Goal: Task Accomplishment & Management: Manage account settings

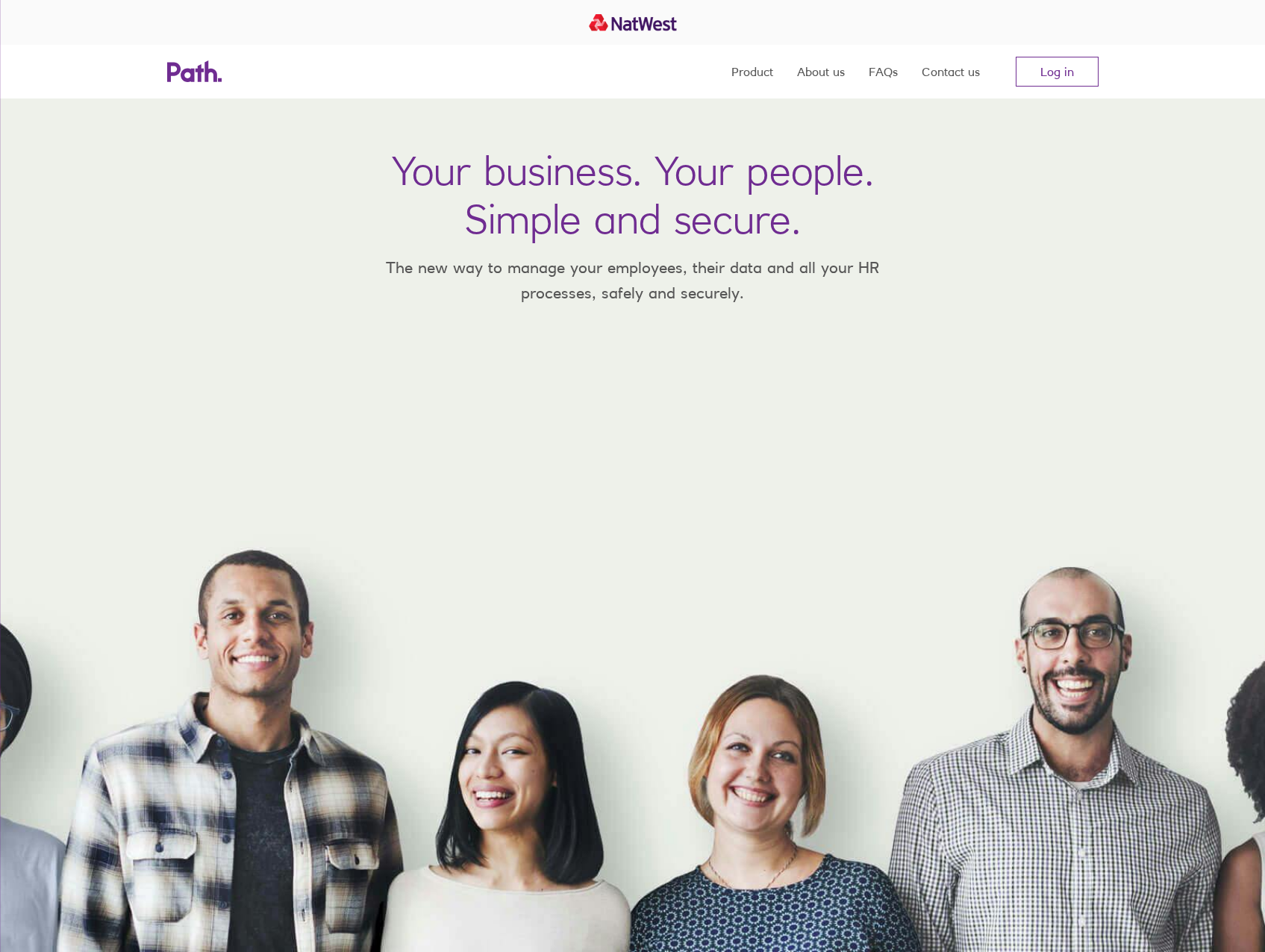
click at [1067, 91] on nav "Product About us FAQs Contact us Log in" at bounding box center [915, 71] width 367 height 53
click at [1051, 70] on link "Log in" at bounding box center [1057, 71] width 83 height 30
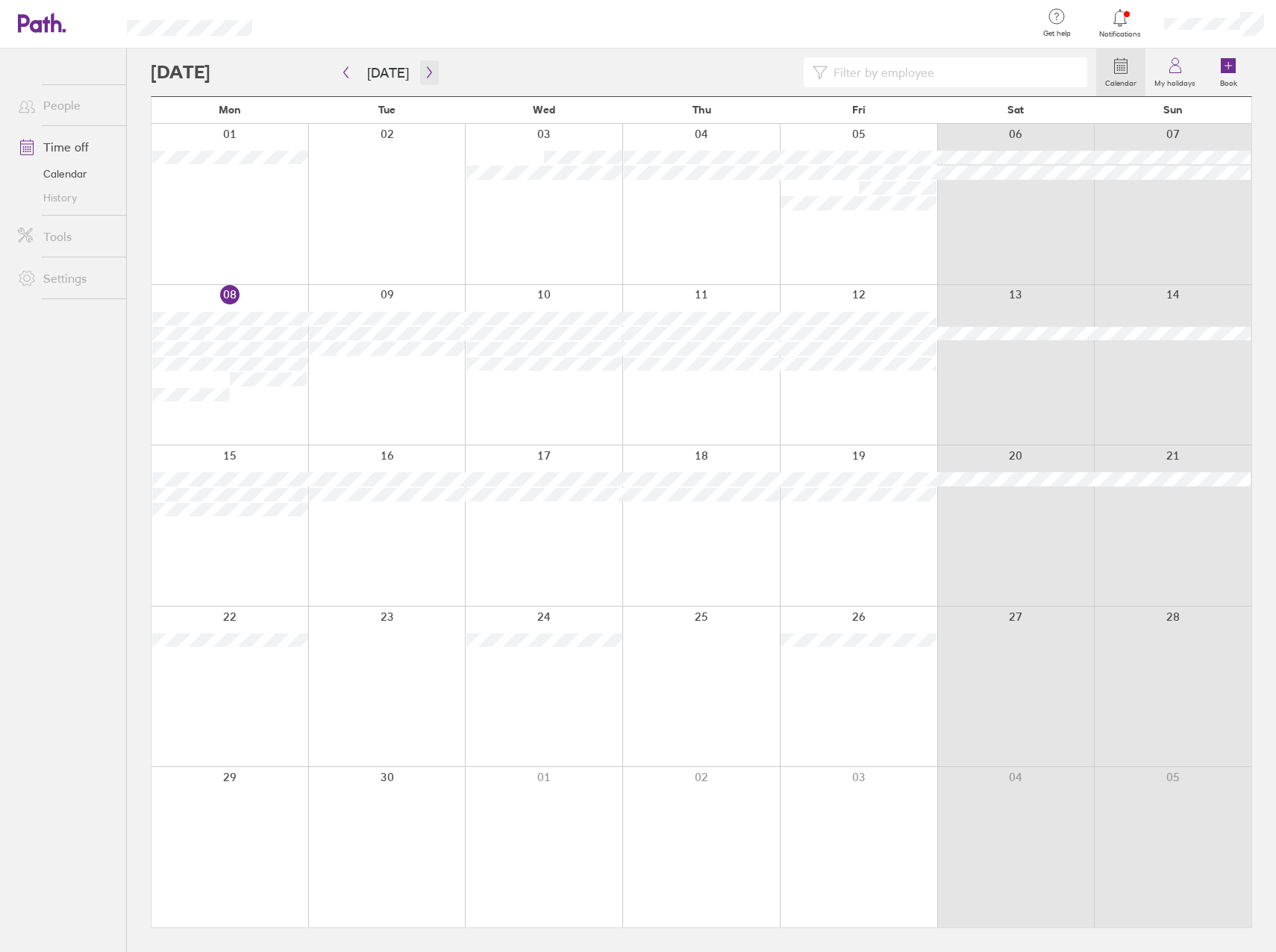
click at [420, 82] on button "button" at bounding box center [430, 72] width 19 height 25
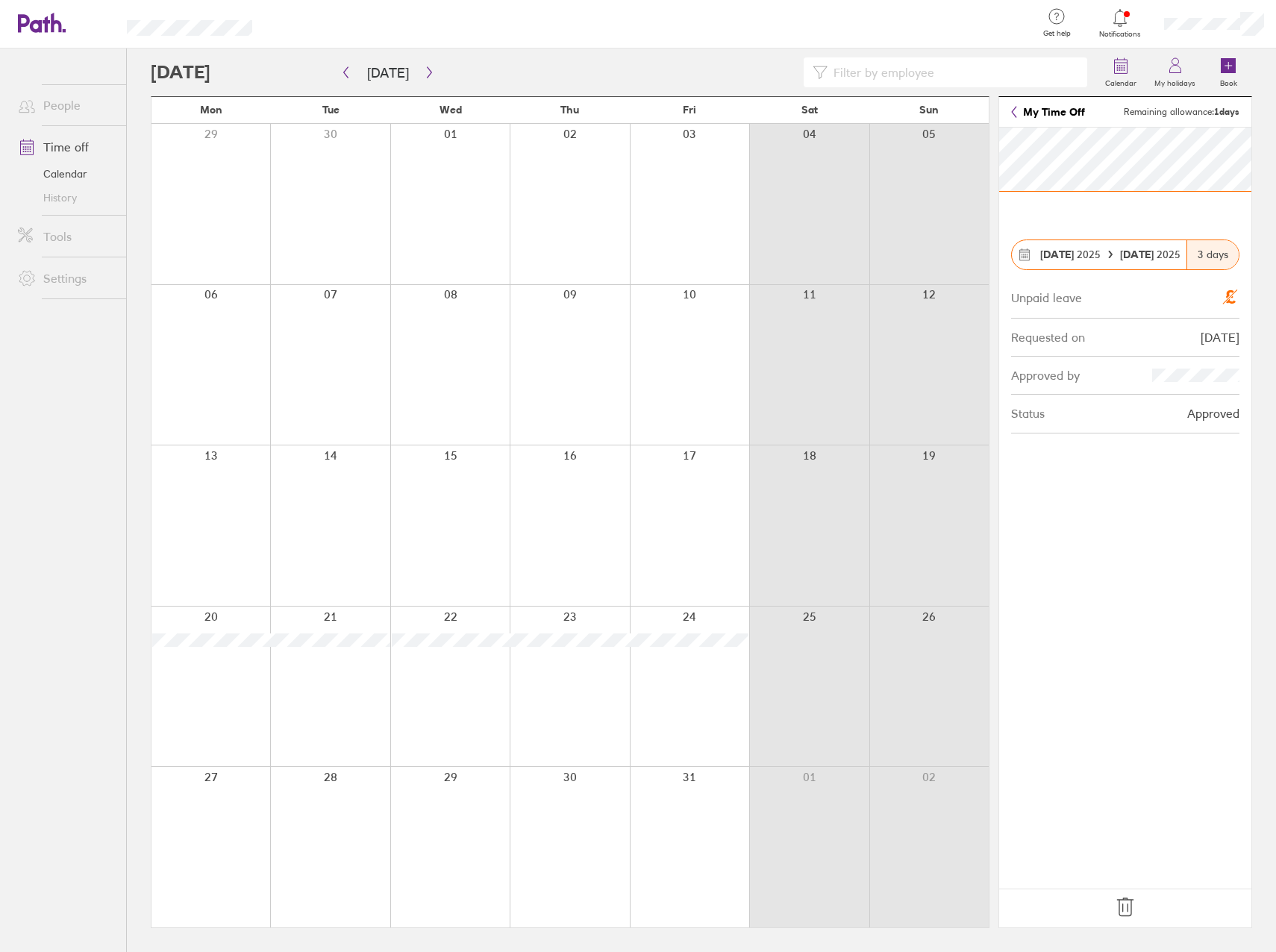
click at [1067, 108] on link "My Time Off" at bounding box center [1048, 112] width 74 height 12
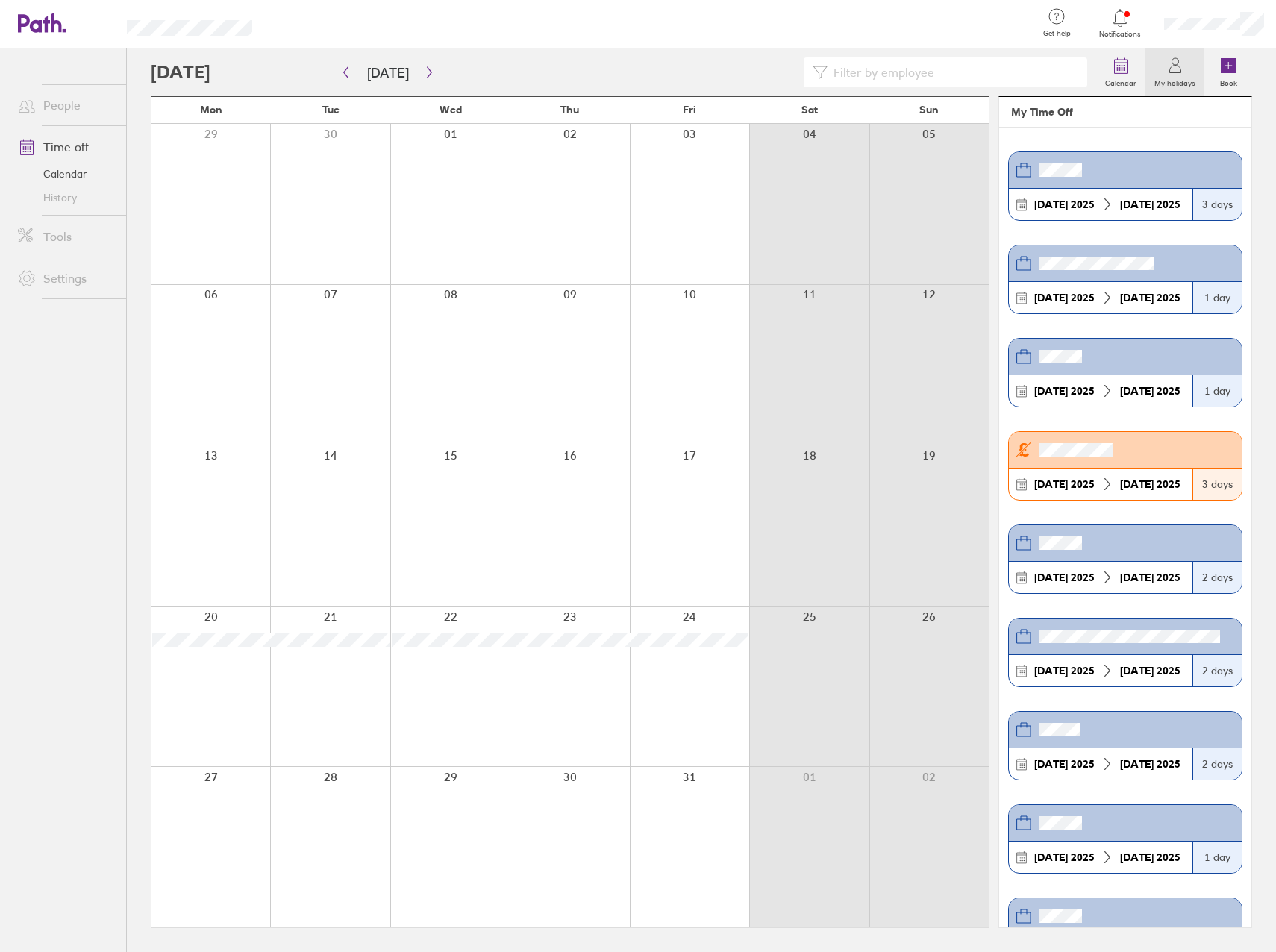
click at [1127, 489] on strong "[DATE]" at bounding box center [1137, 485] width 34 height 14
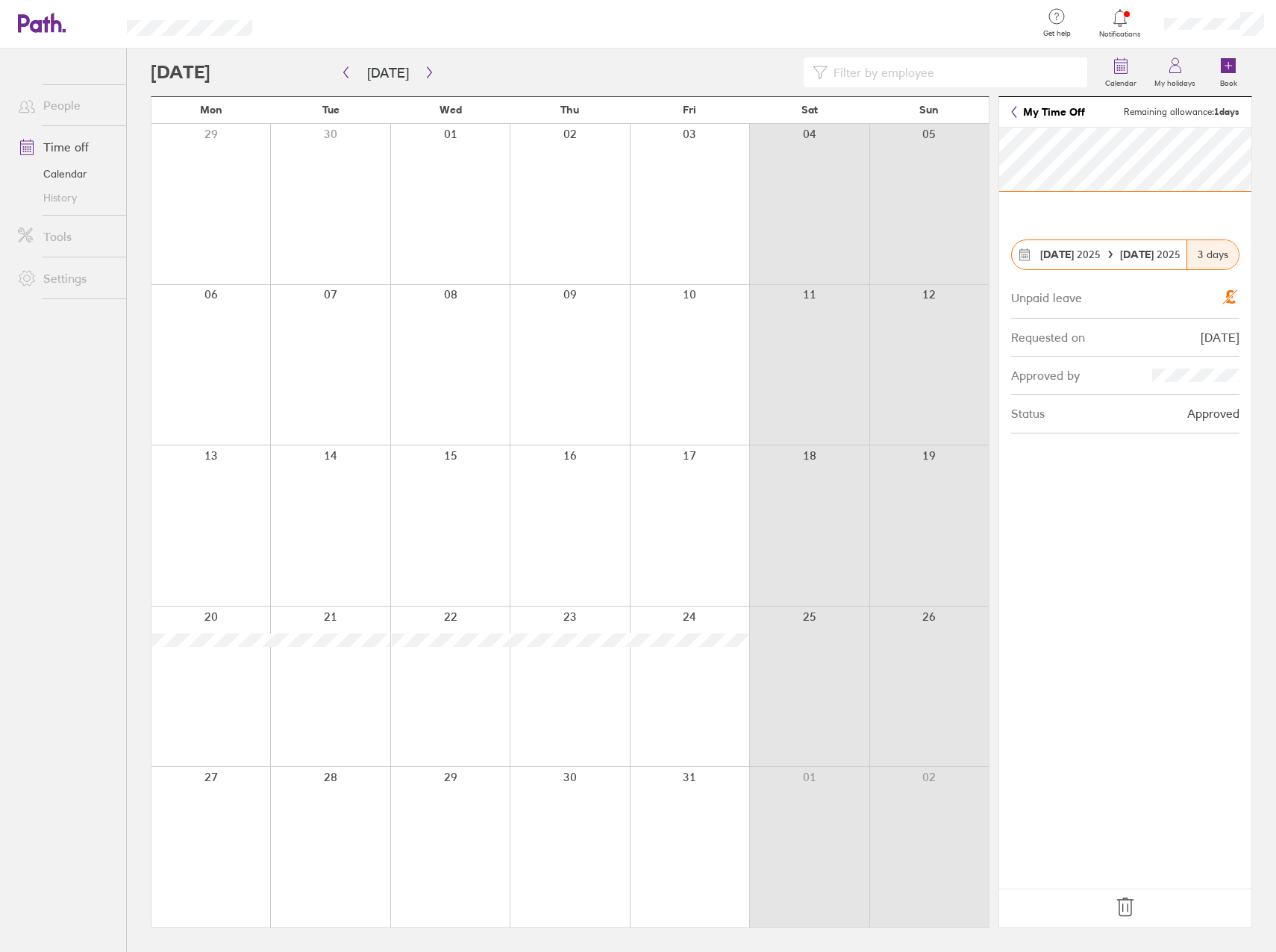
click at [1122, 374] on div "Approved by" at bounding box center [1124, 375] width 228 height 38
click at [486, 669] on div at bounding box center [449, 687] width 120 height 160
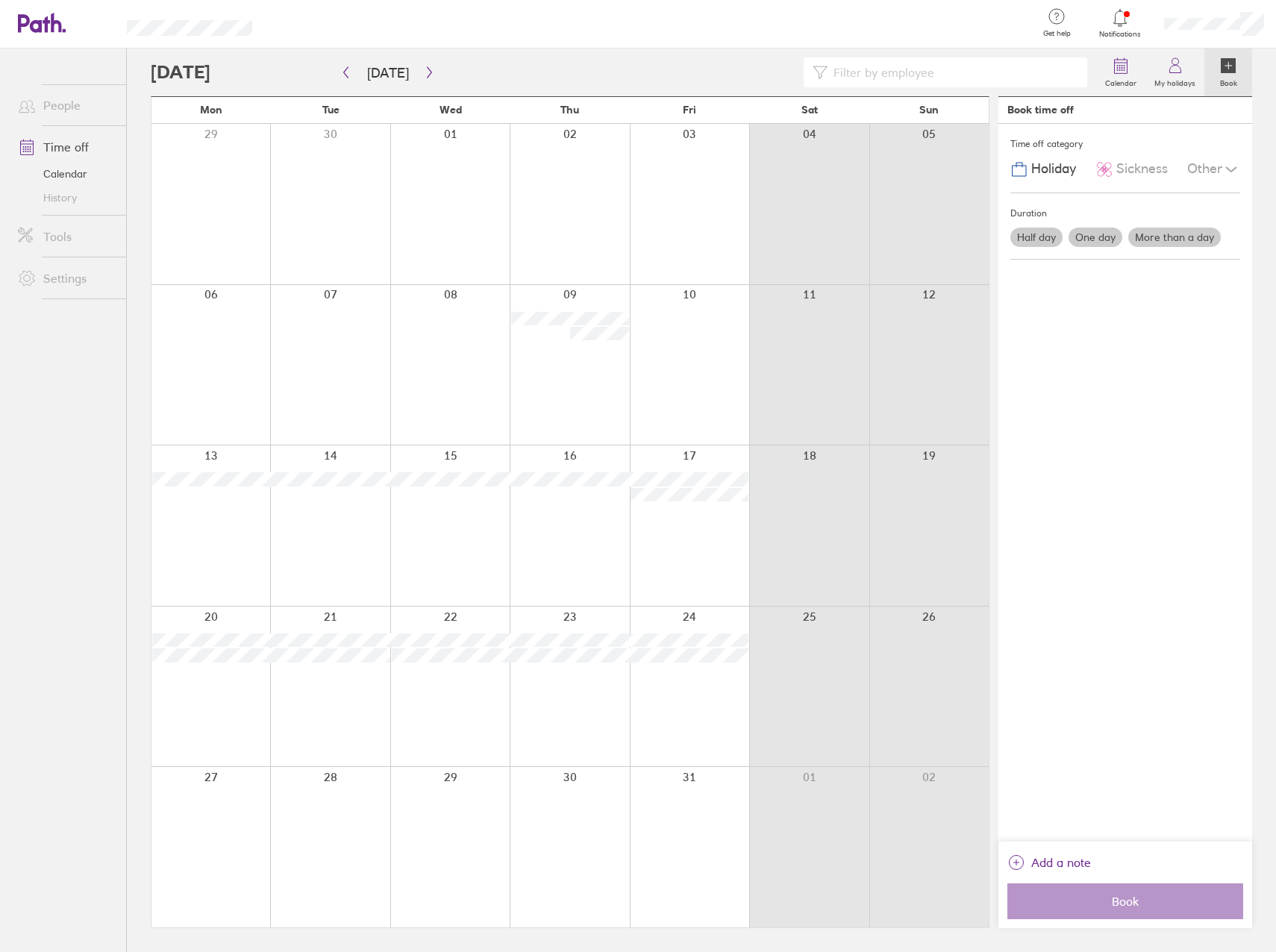
click at [1118, 236] on label "One day" at bounding box center [1095, 237] width 53 height 20
click at [0, 0] on input "One day" at bounding box center [0, 0] width 0 height 0
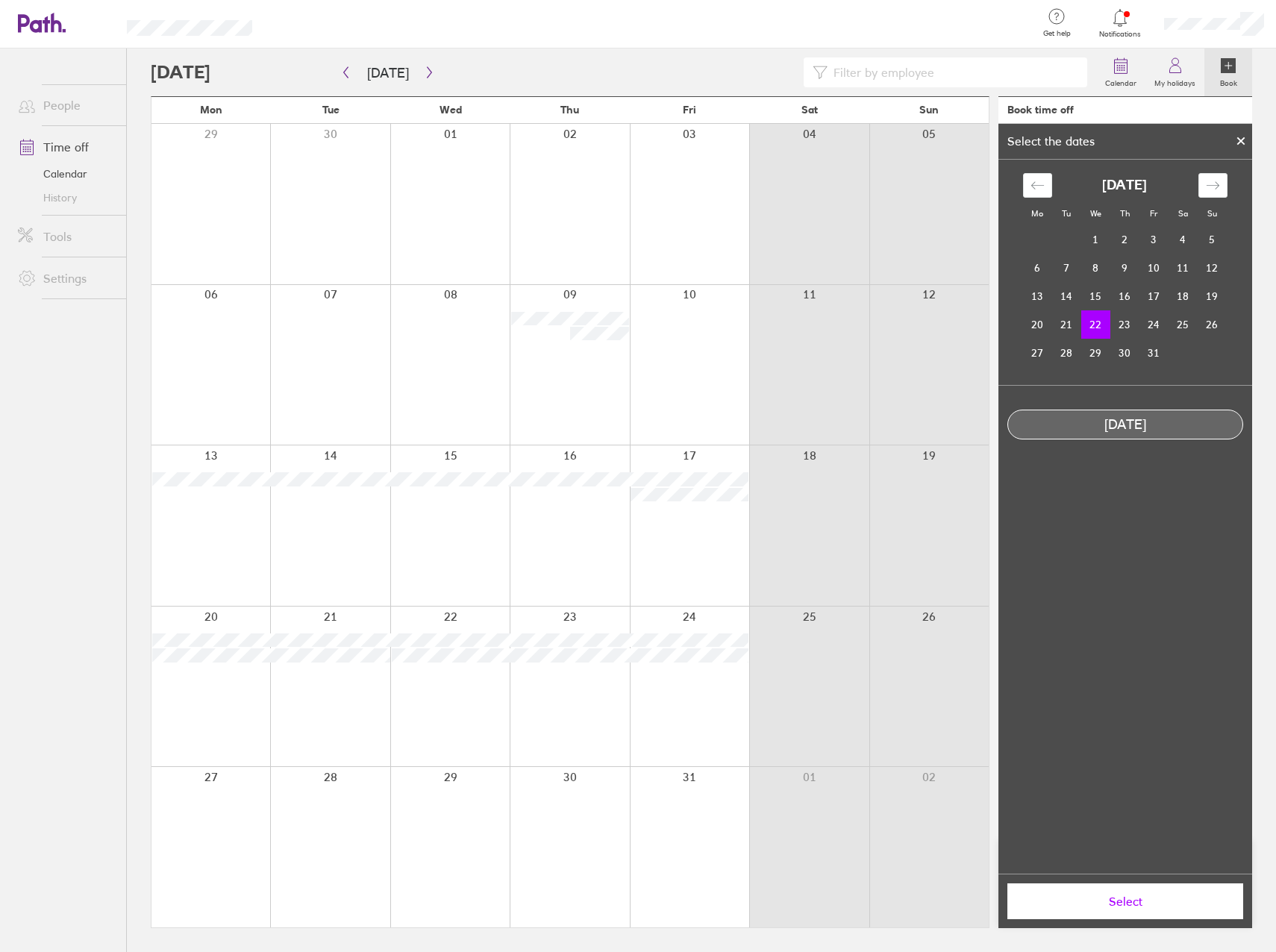
click at [1107, 923] on div "Select" at bounding box center [1125, 900] width 254 height 54
click at [1109, 913] on button "Select" at bounding box center [1125, 901] width 236 height 36
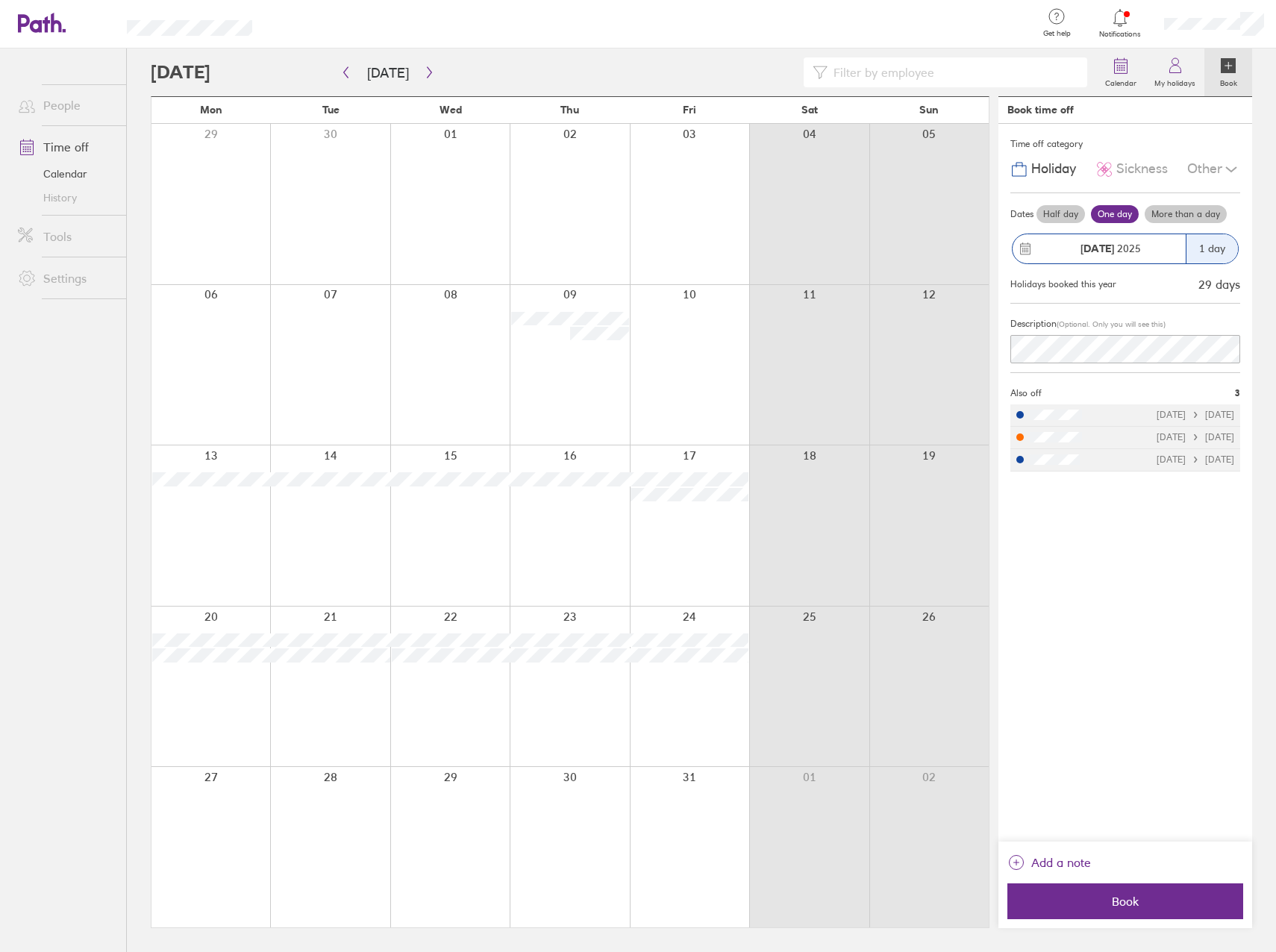
click at [1126, 881] on div "Add a note" at bounding box center [1125, 867] width 236 height 33
click at [1127, 906] on span "Book" at bounding box center [1125, 901] width 215 height 14
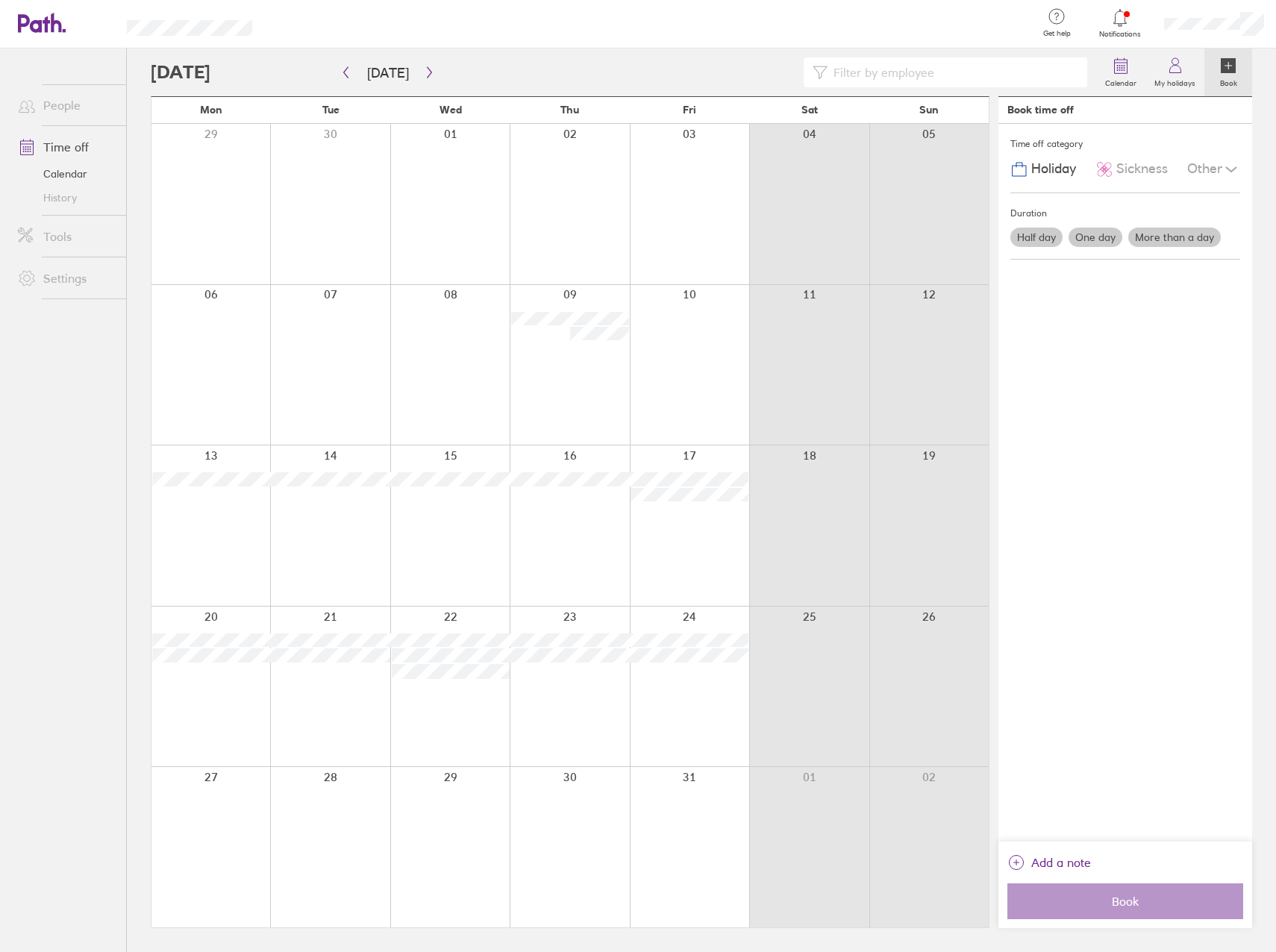
drag, startPoint x: 521, startPoint y: 693, endPoint x: 561, endPoint y: 695, distance: 40.0
click at [521, 693] on div at bounding box center [569, 687] width 120 height 160
click at [607, 711] on div at bounding box center [569, 687] width 120 height 160
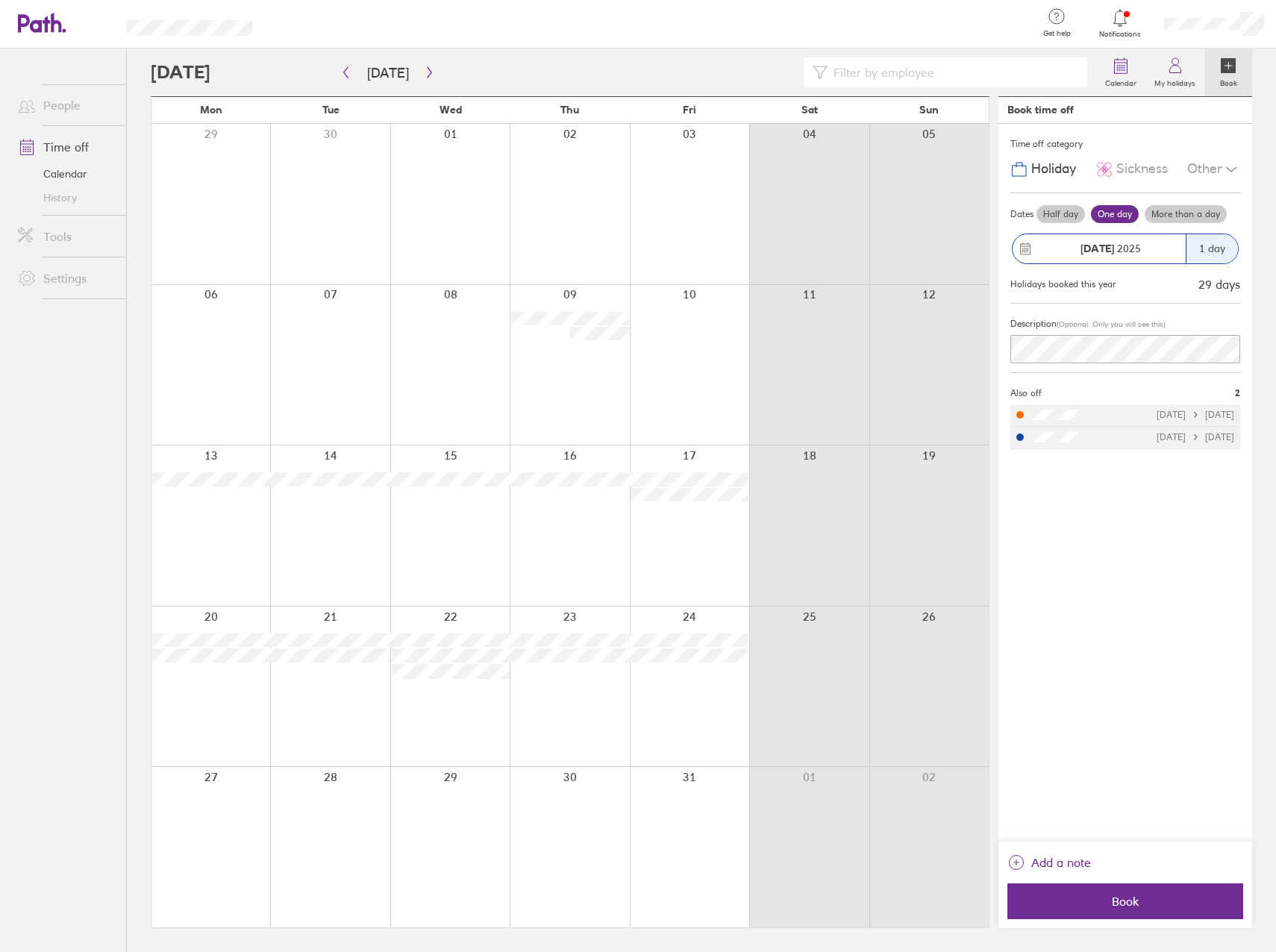
click at [691, 731] on div at bounding box center [690, 687] width 120 height 160
click at [1185, 252] on div "[DATE]" at bounding box center [1110, 249] width 151 height 12
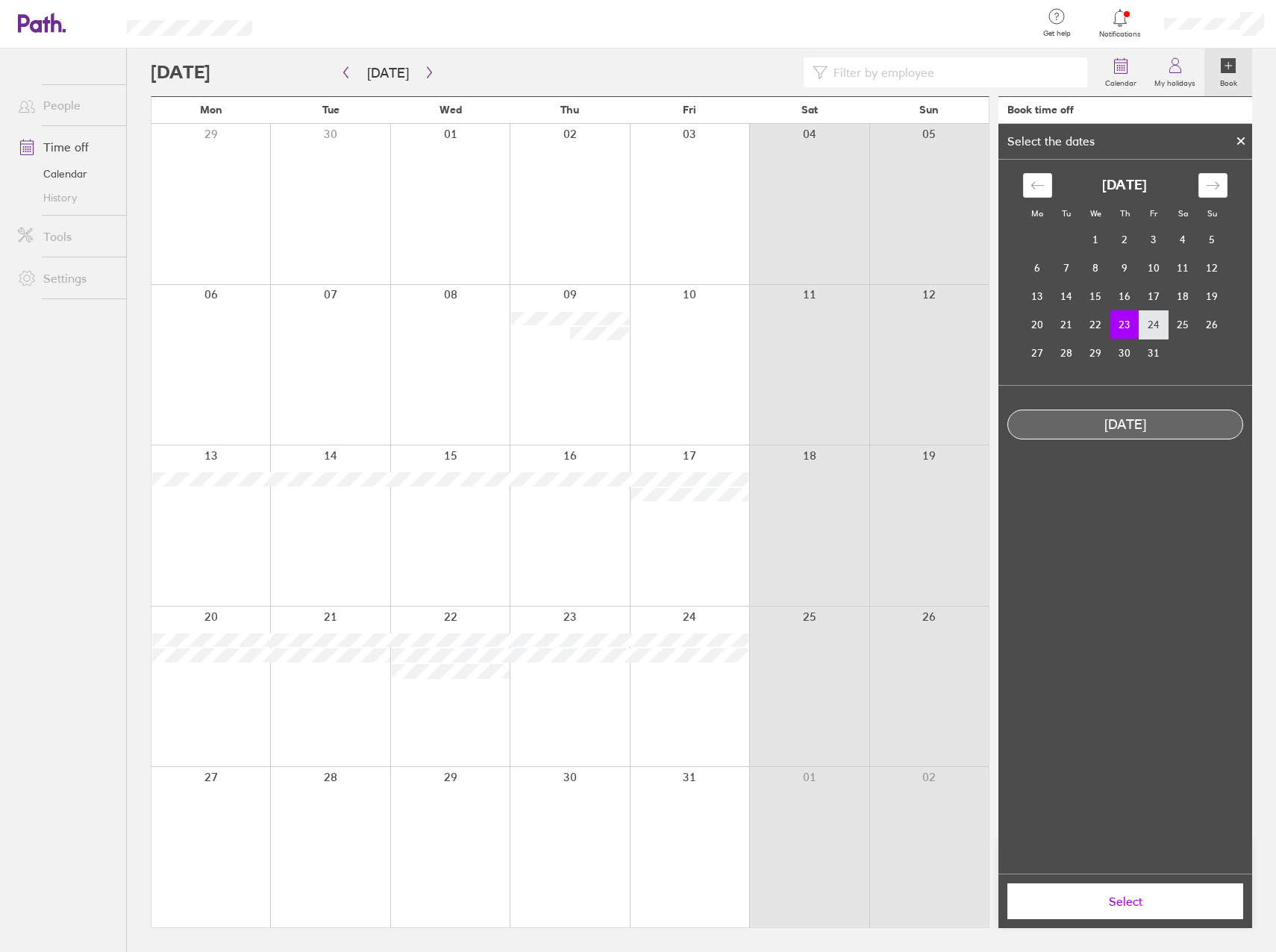
click at [1149, 325] on td "24" at bounding box center [1155, 325] width 29 height 28
click at [1138, 319] on td "23" at bounding box center [1125, 325] width 29 height 28
click at [1134, 916] on button "Select" at bounding box center [1125, 901] width 236 height 36
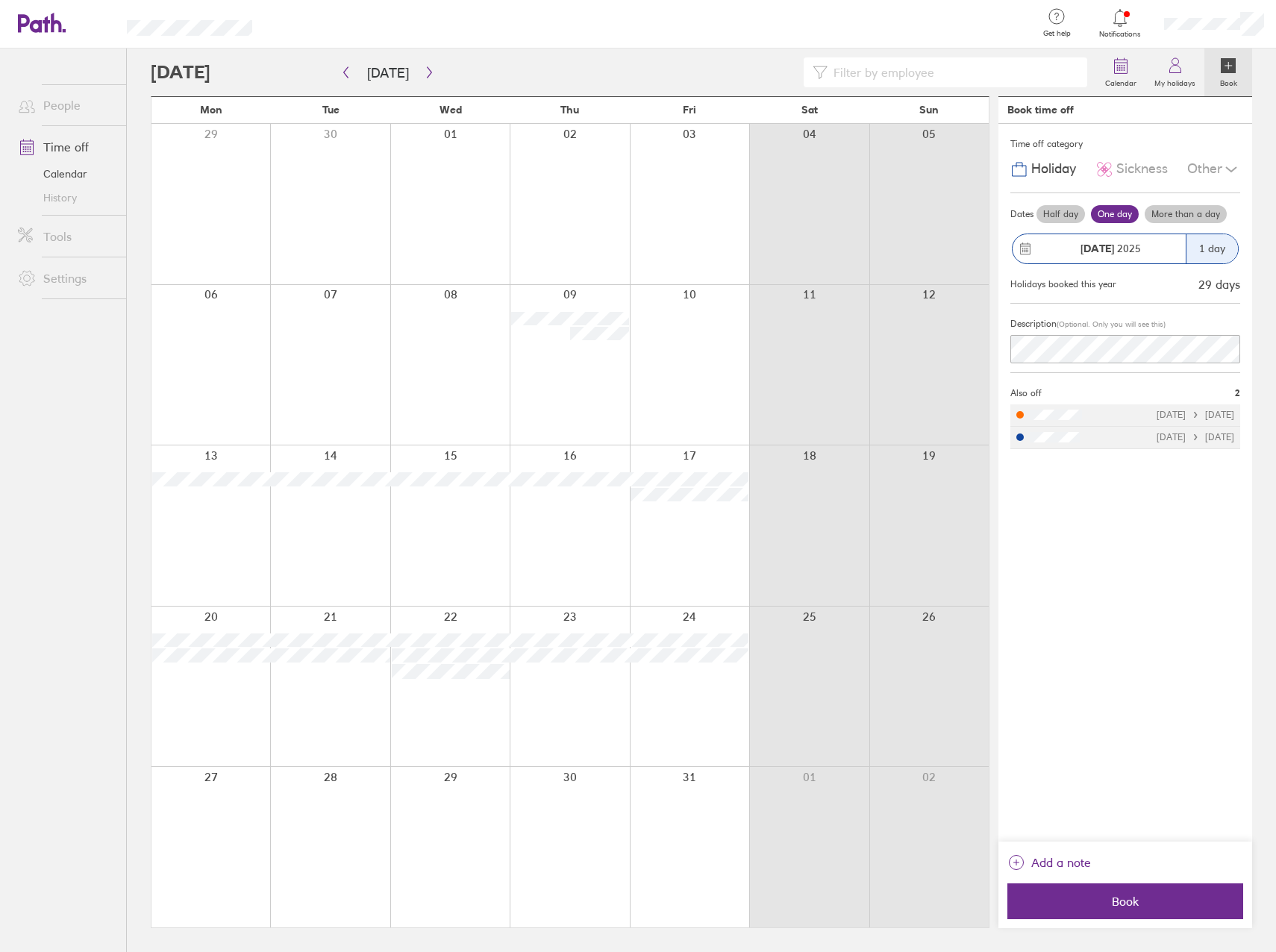
click at [1203, 214] on label "More than a day" at bounding box center [1186, 213] width 82 height 18
click at [0, 0] on input "More than a day" at bounding box center [0, 0] width 0 height 0
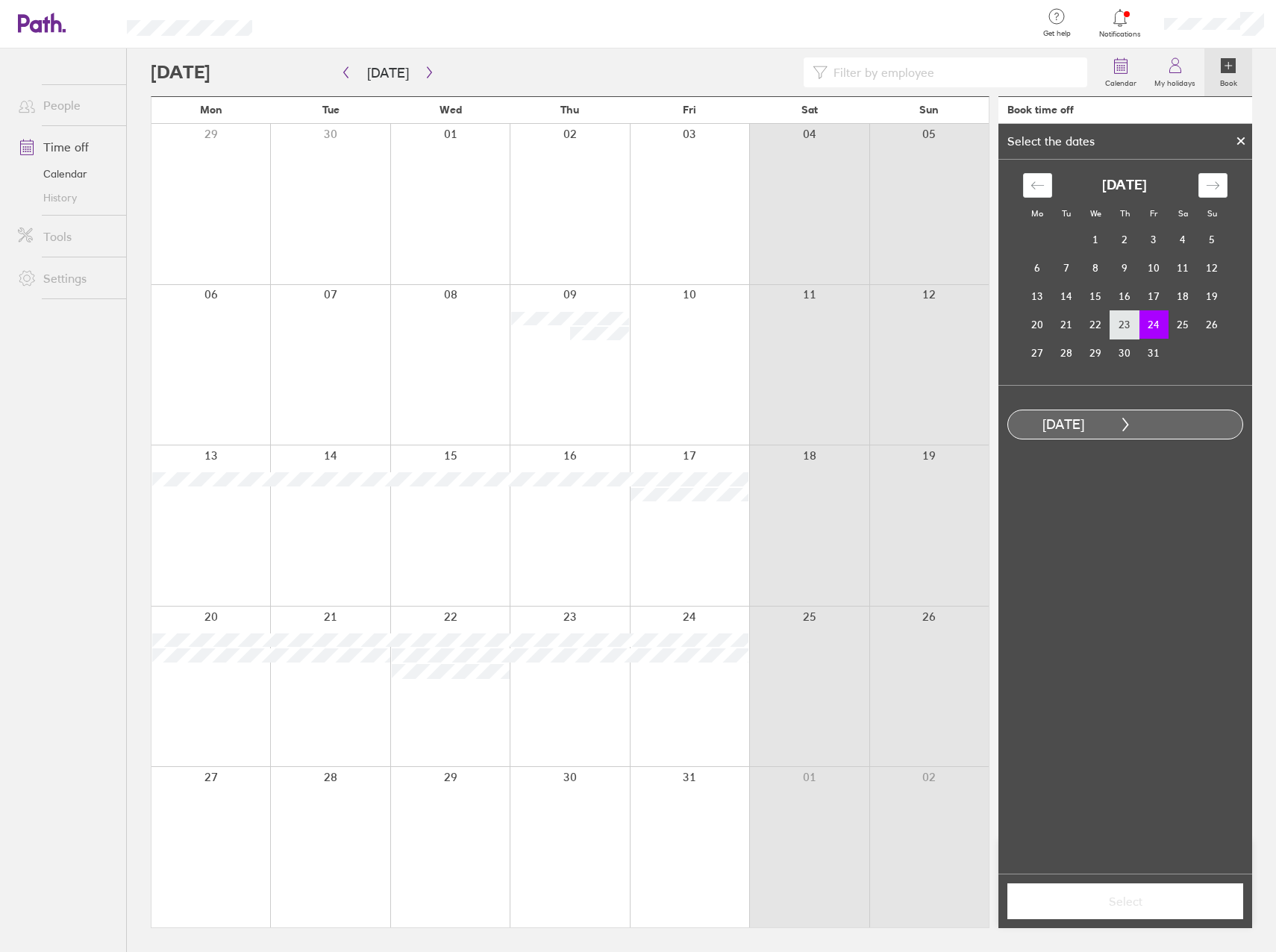
click at [1131, 324] on td "23" at bounding box center [1125, 325] width 29 height 28
click at [1152, 322] on td "24" at bounding box center [1155, 325] width 29 height 28
click at [1122, 904] on span "Select" at bounding box center [1125, 901] width 215 height 14
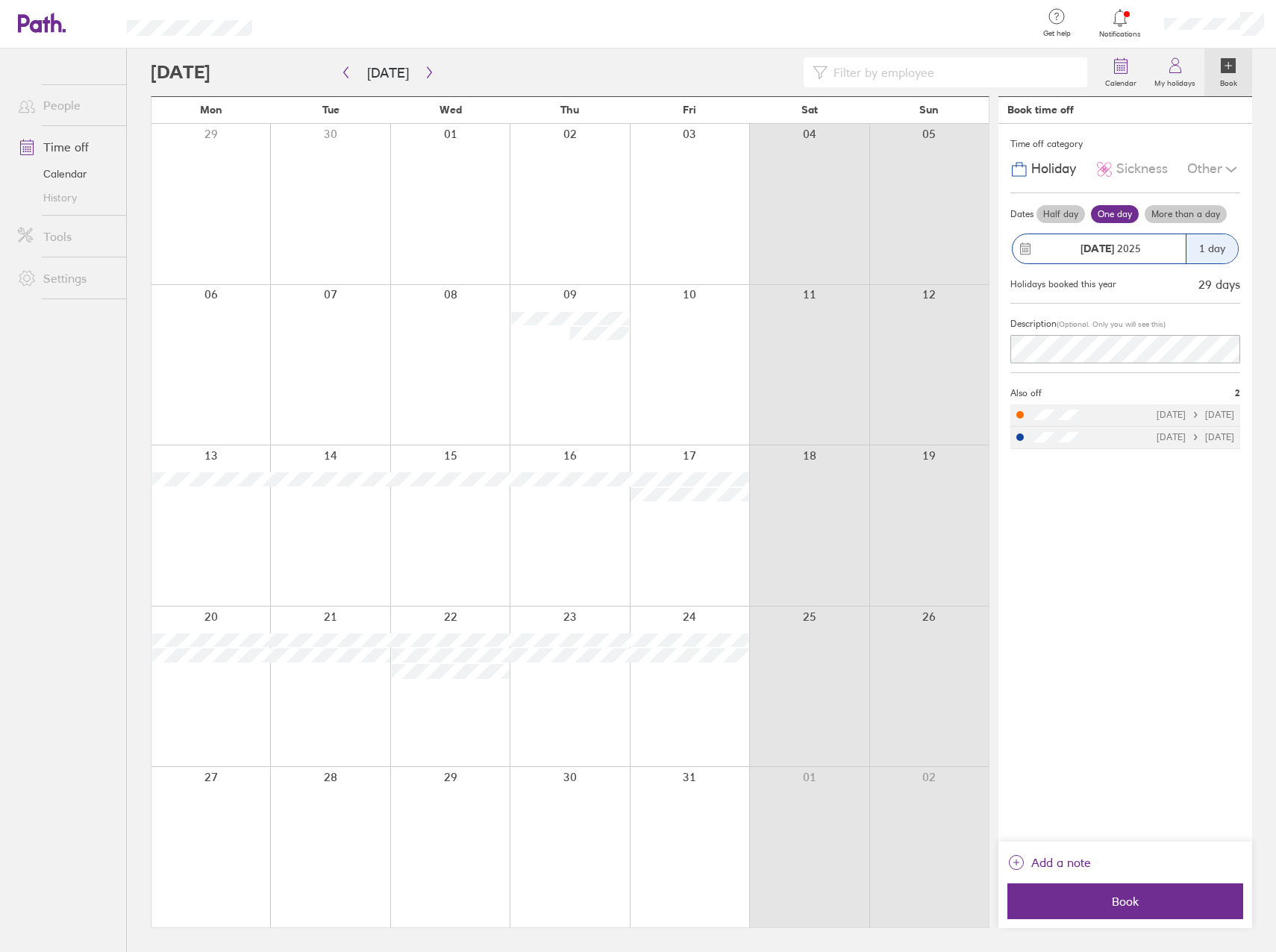
click at [1229, 157] on div "Other" at bounding box center [1214, 169] width 53 height 28
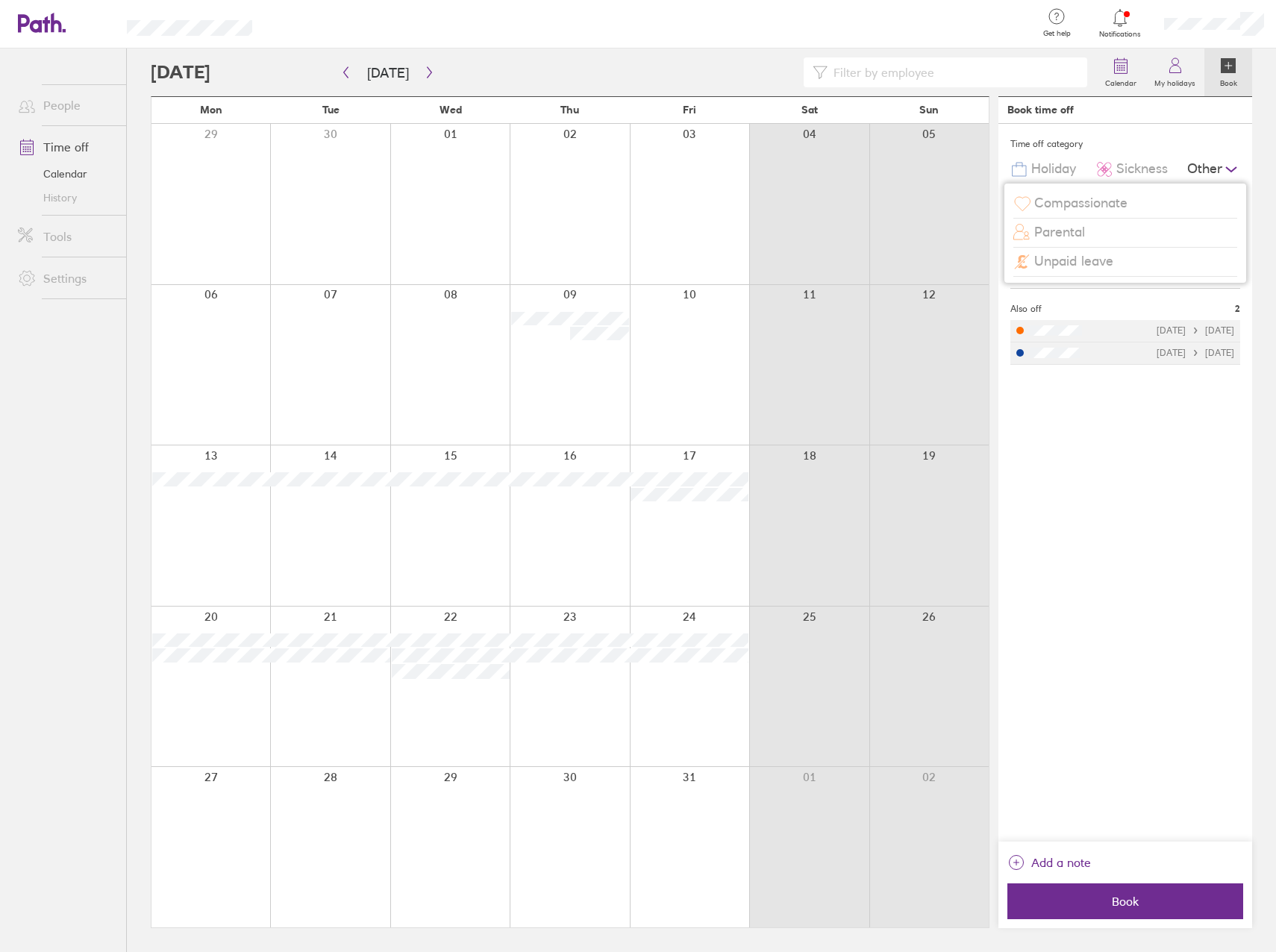
click at [1120, 251] on div "Unpaid leave" at bounding box center [1125, 262] width 224 height 28
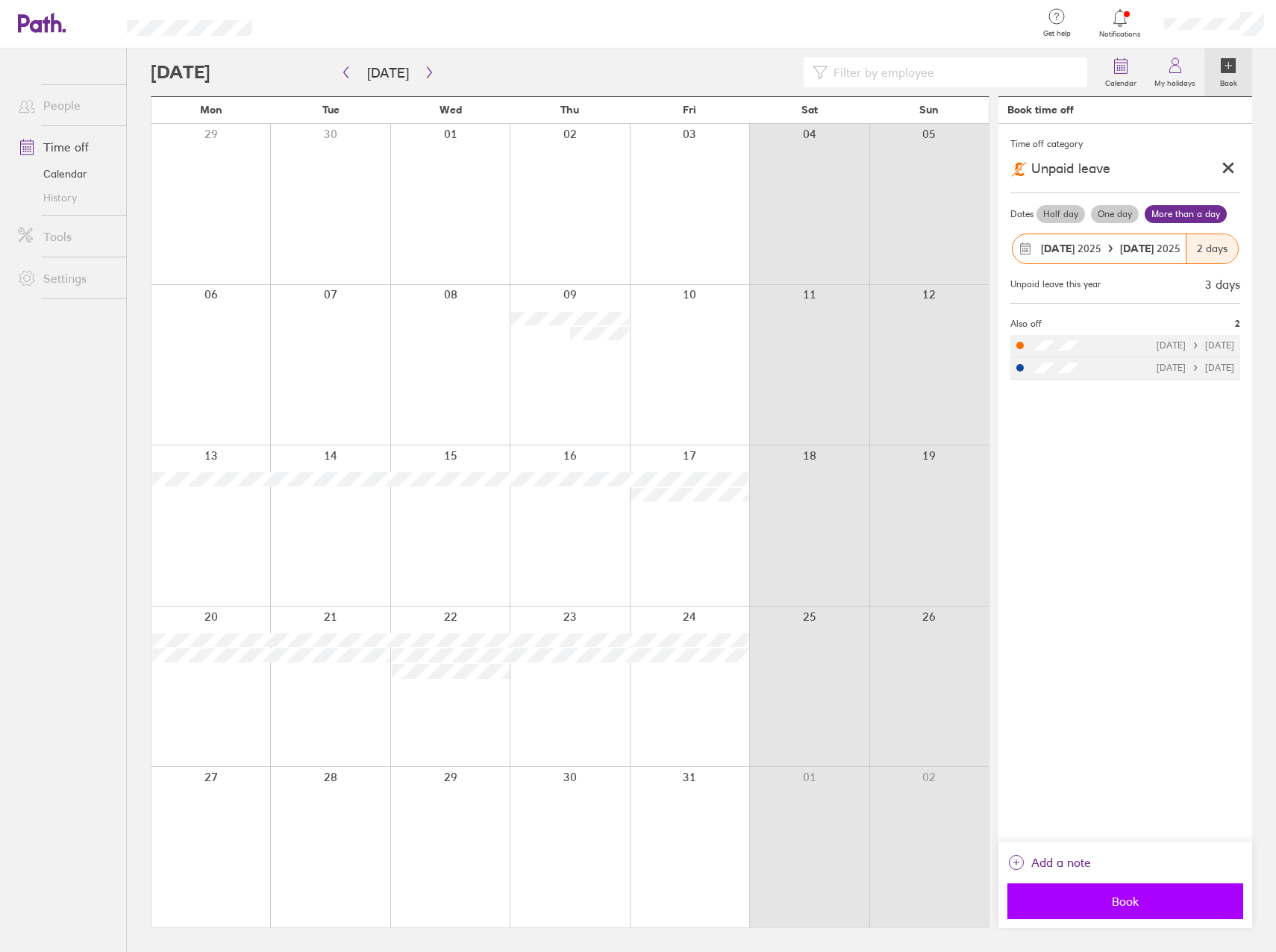
click at [1179, 906] on span "Book" at bounding box center [1125, 901] width 215 height 14
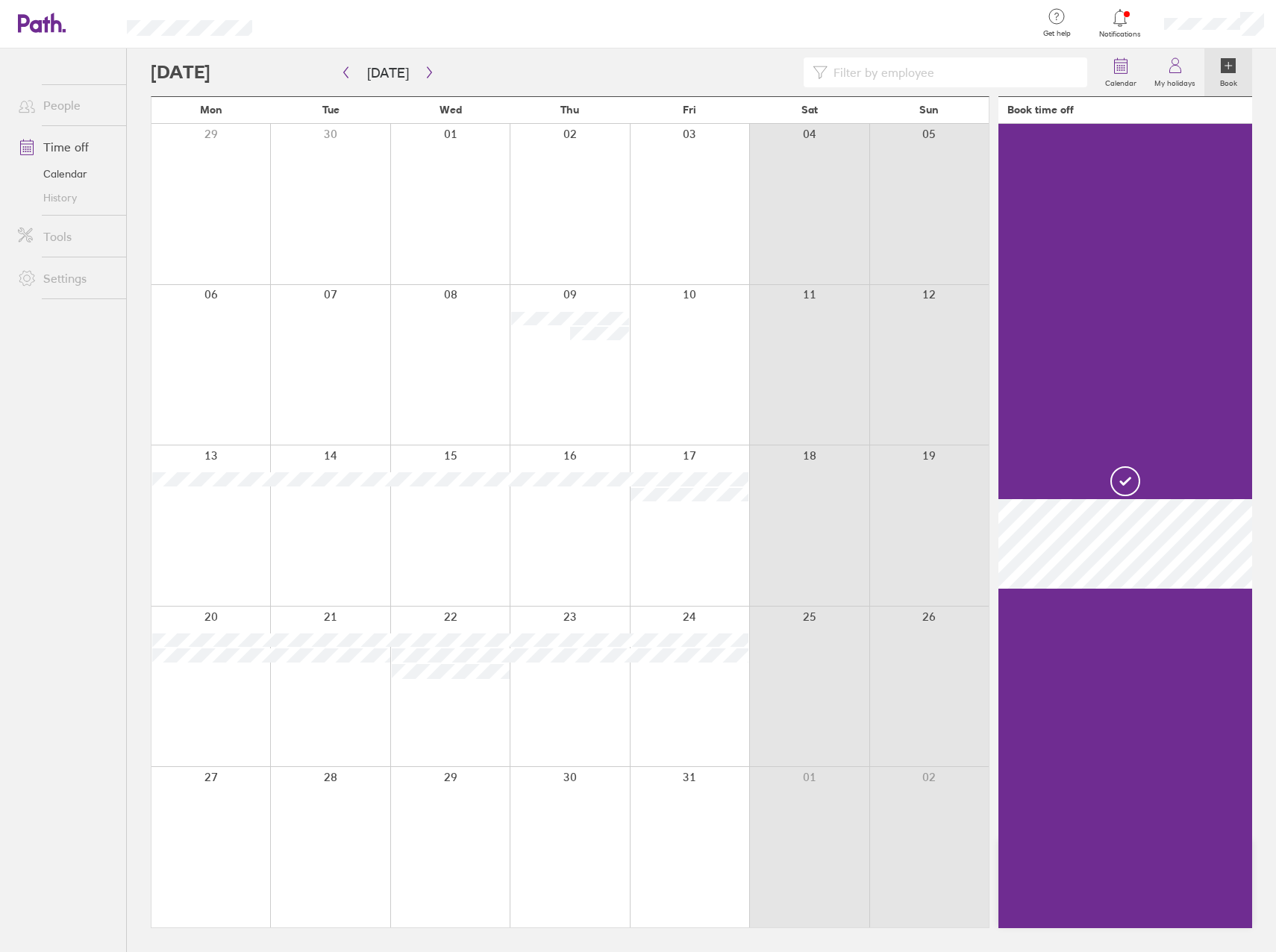
click at [1160, 253] on div at bounding box center [1125, 526] width 254 height 804
click at [1052, 476] on div at bounding box center [1125, 526] width 254 height 804
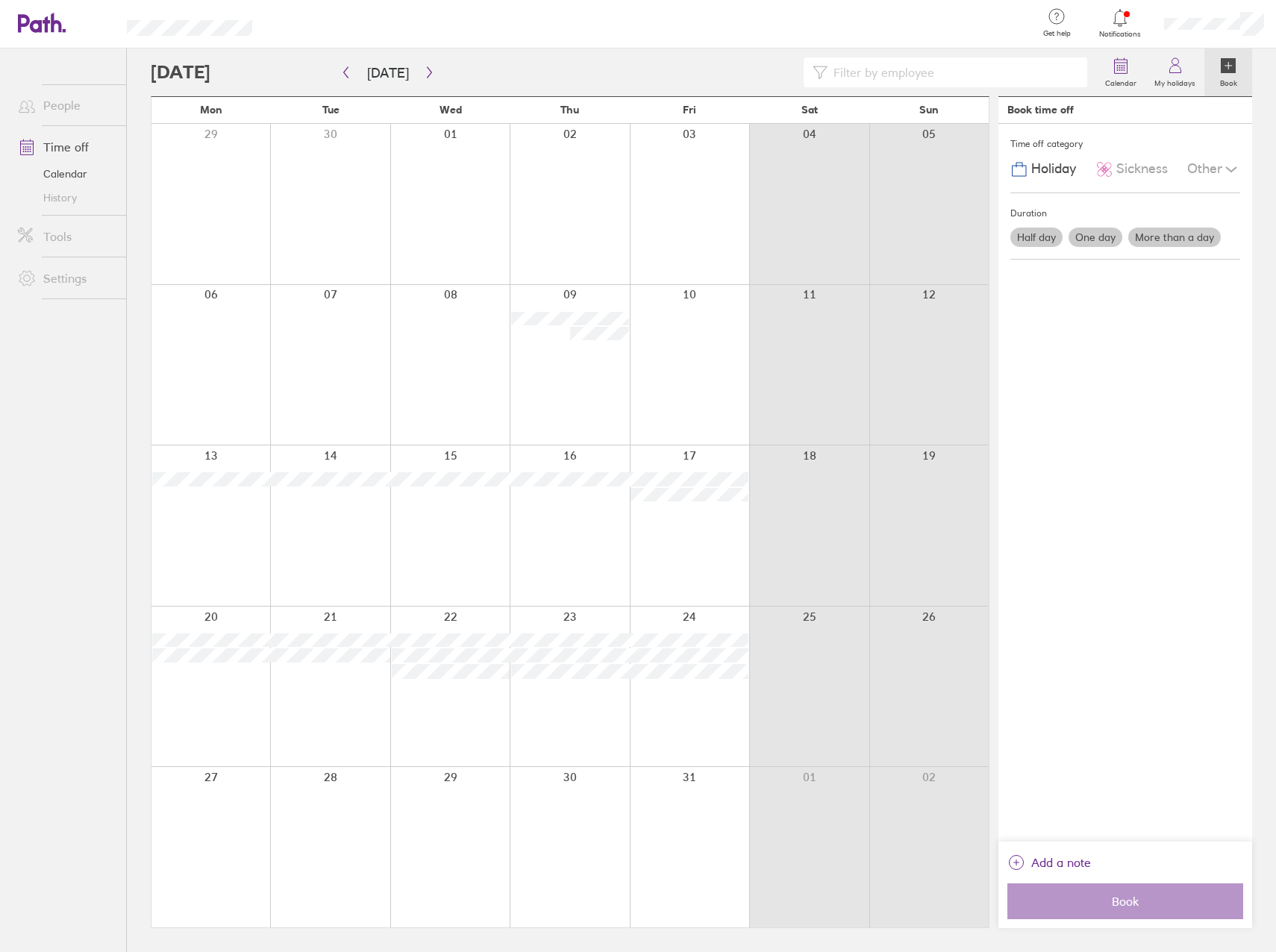
click at [950, 583] on div at bounding box center [929, 525] width 120 height 160
